Goal: Task Accomplishment & Management: Manage account settings

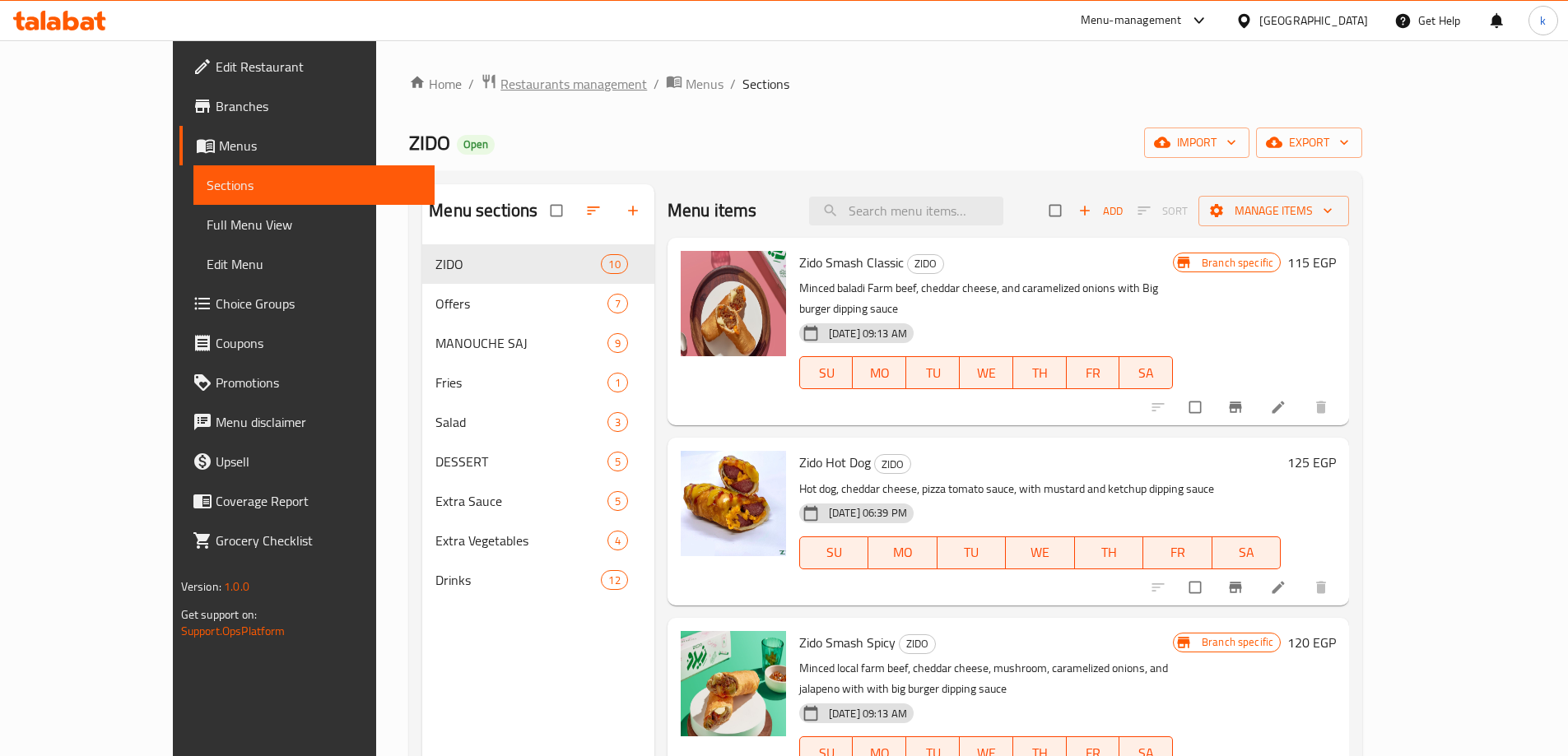
click at [501, 77] on span "Restaurants management" at bounding box center [573, 84] width 146 height 20
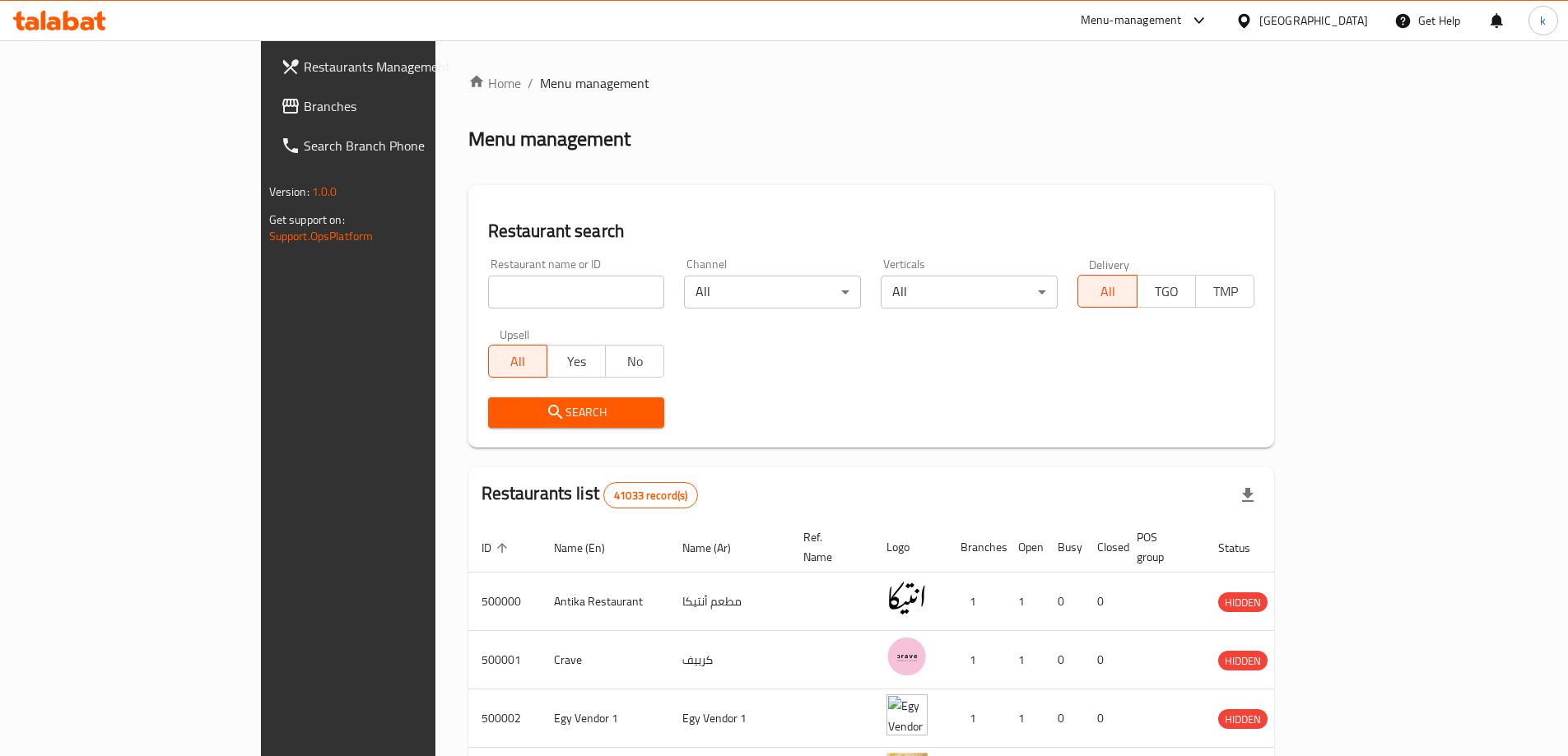
click at [268, 124] on link "Branches" at bounding box center [395, 106] width 255 height 39
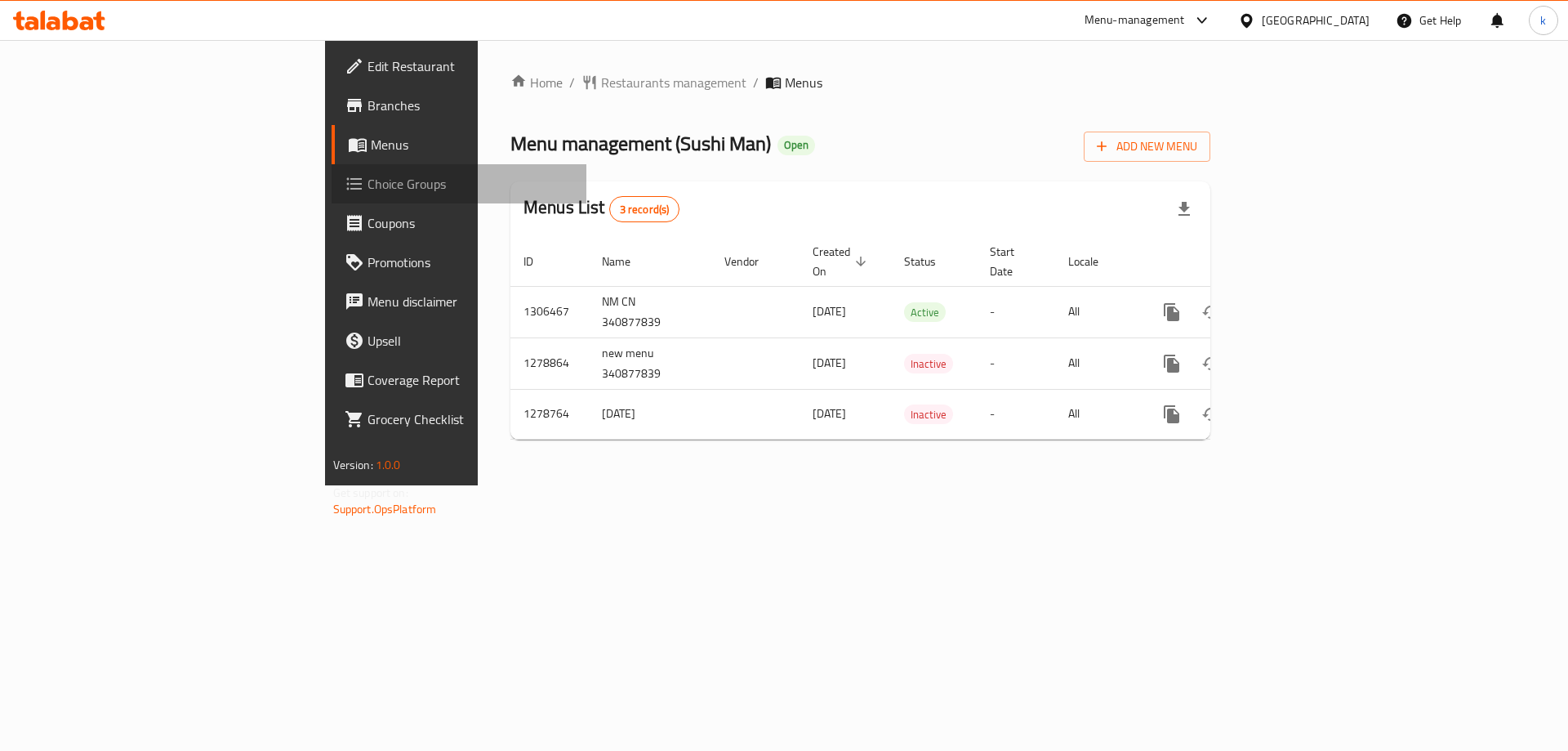
click at [332, 171] on link "Choice Groups" at bounding box center [460, 183] width 255 height 39
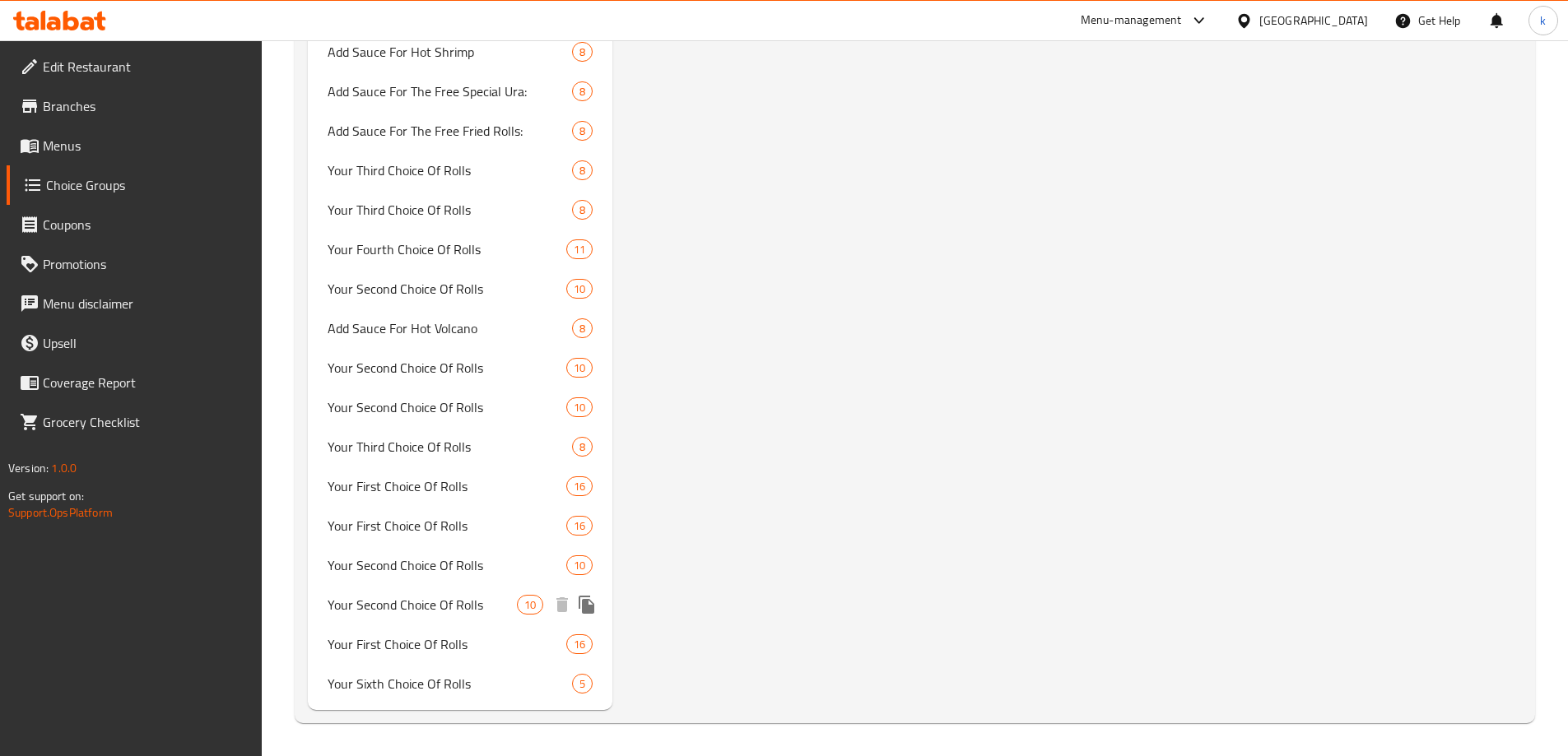
scroll to position [4756, 0]
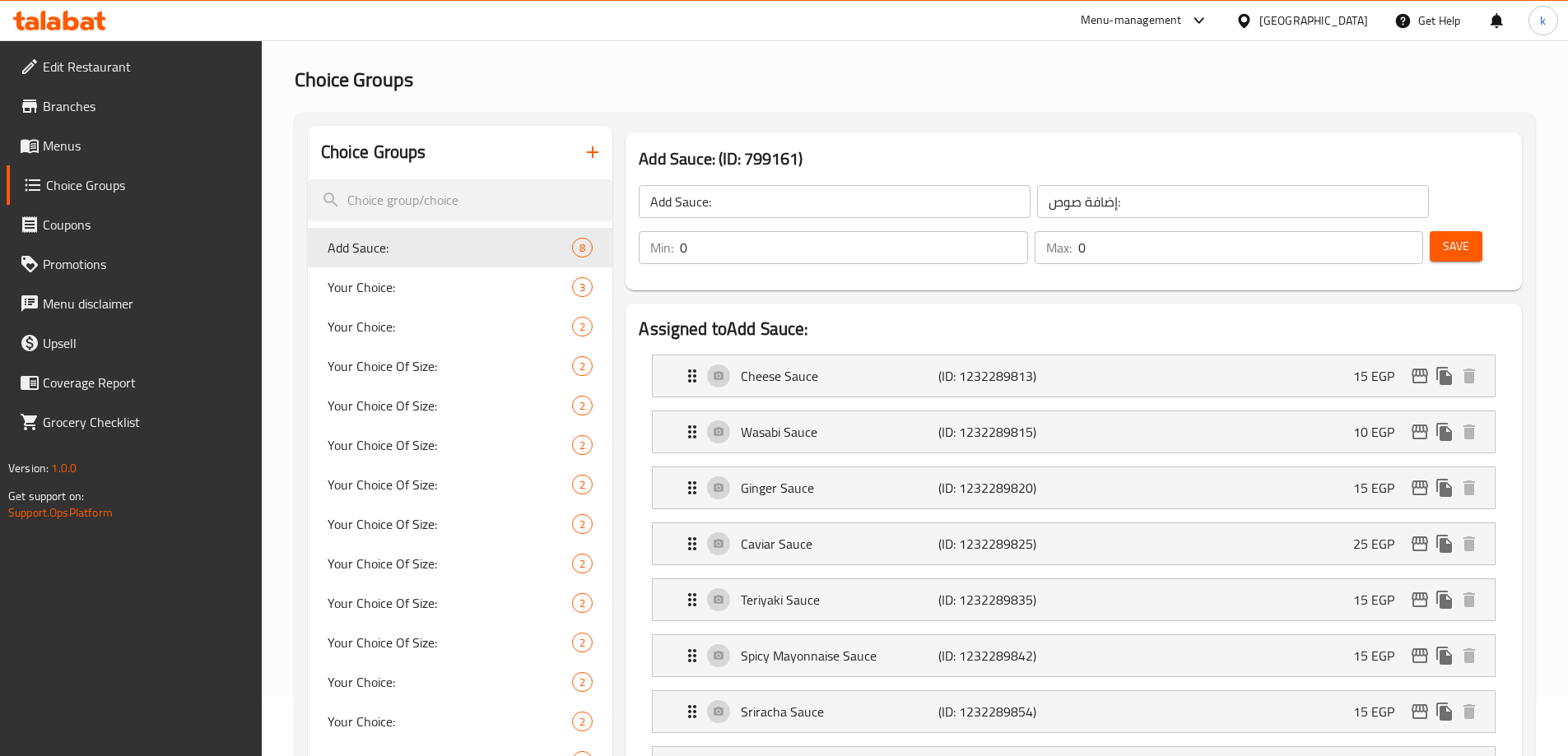
scroll to position [0, 0]
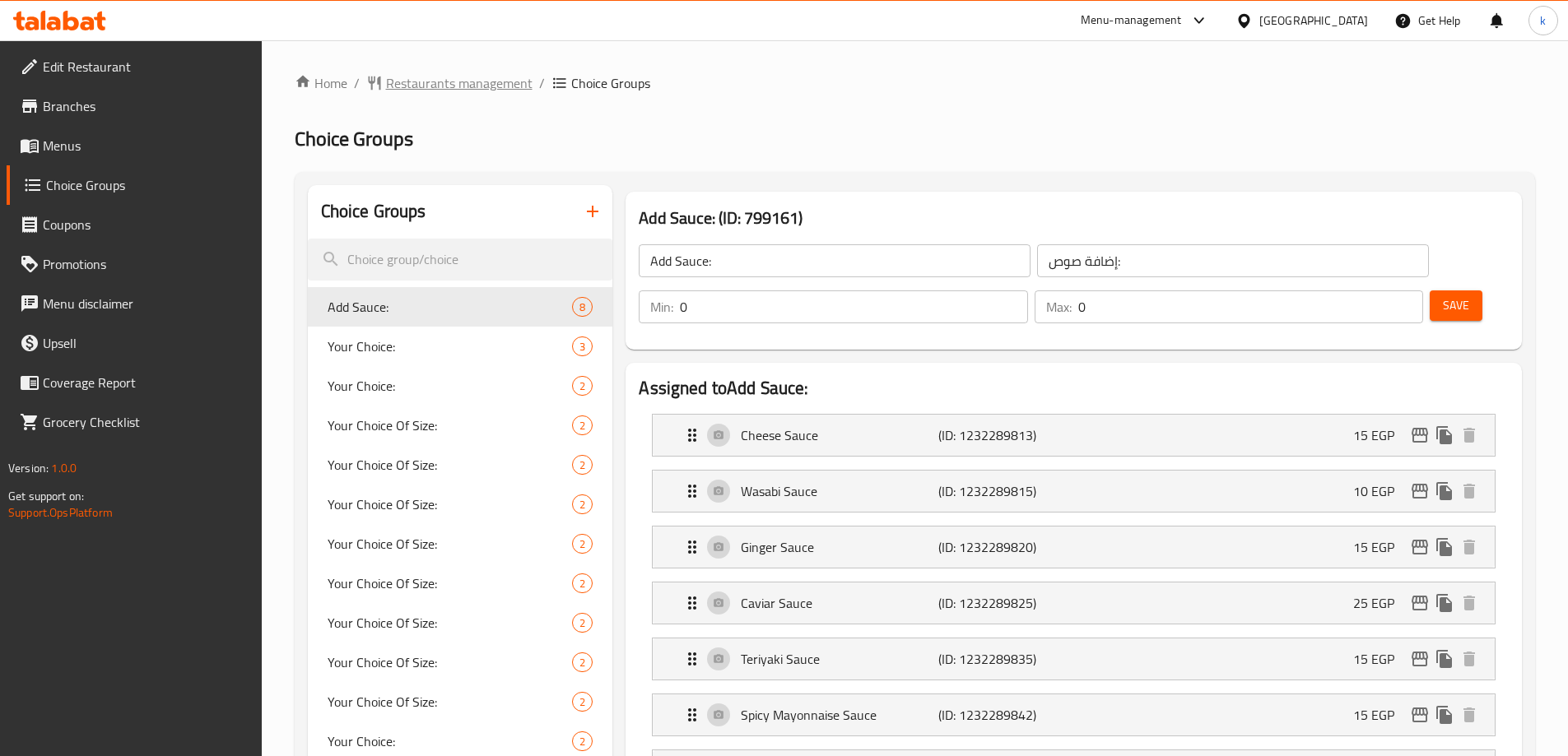
click at [445, 79] on span "Restaurants management" at bounding box center [459, 83] width 146 height 20
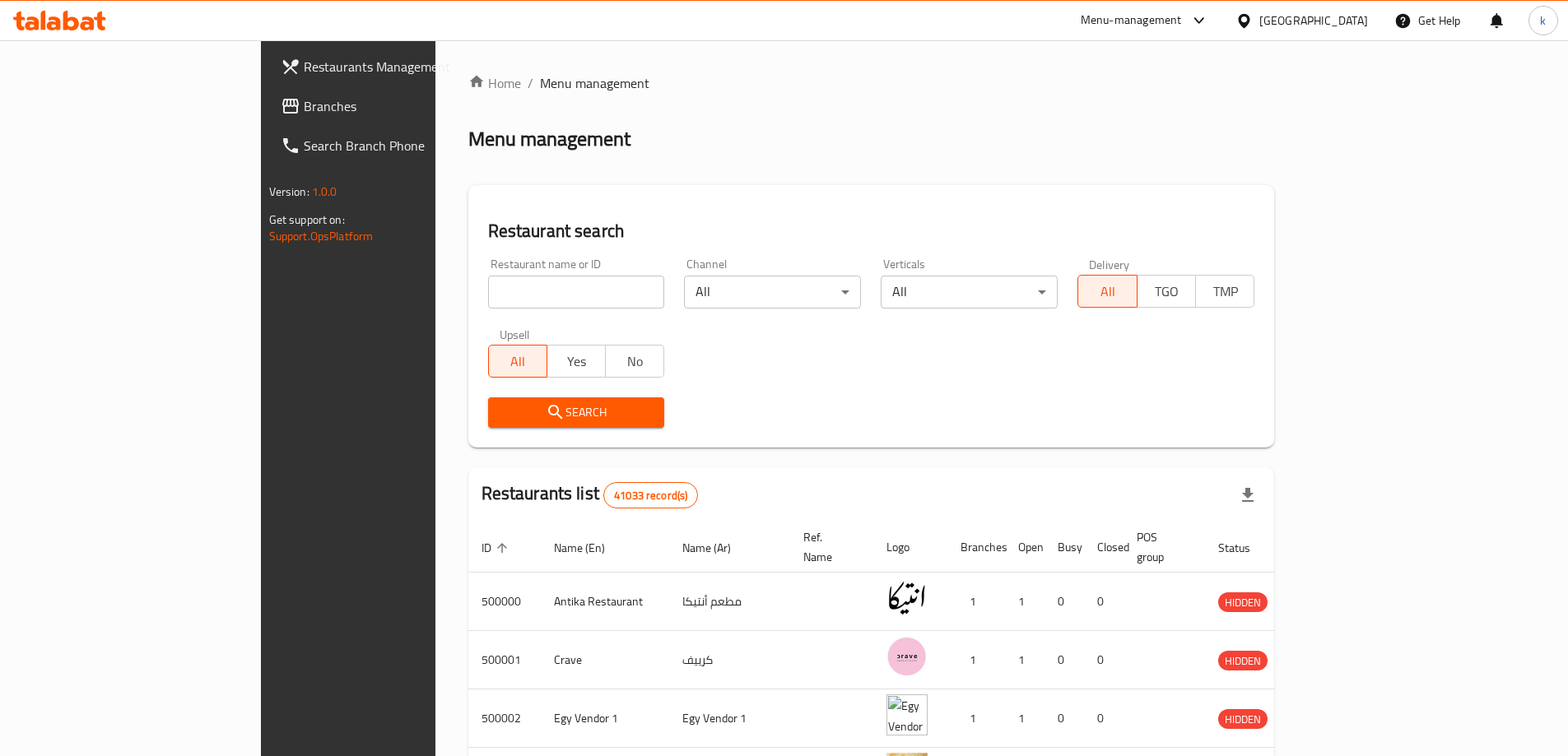
click at [304, 116] on span "Branches" at bounding box center [406, 106] width 206 height 20
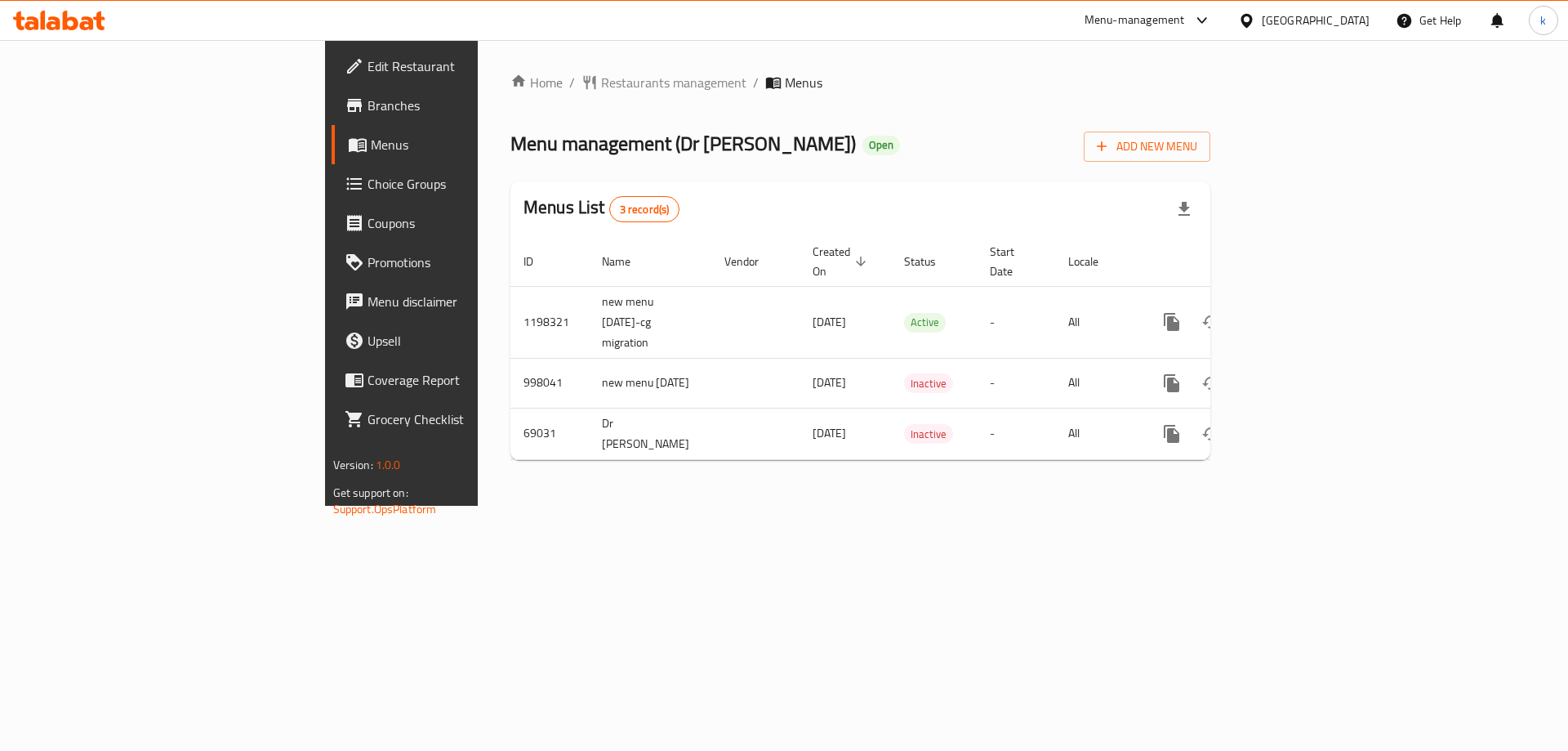
click at [367, 183] on span "Choice Groups" at bounding box center [471, 183] width 207 height 20
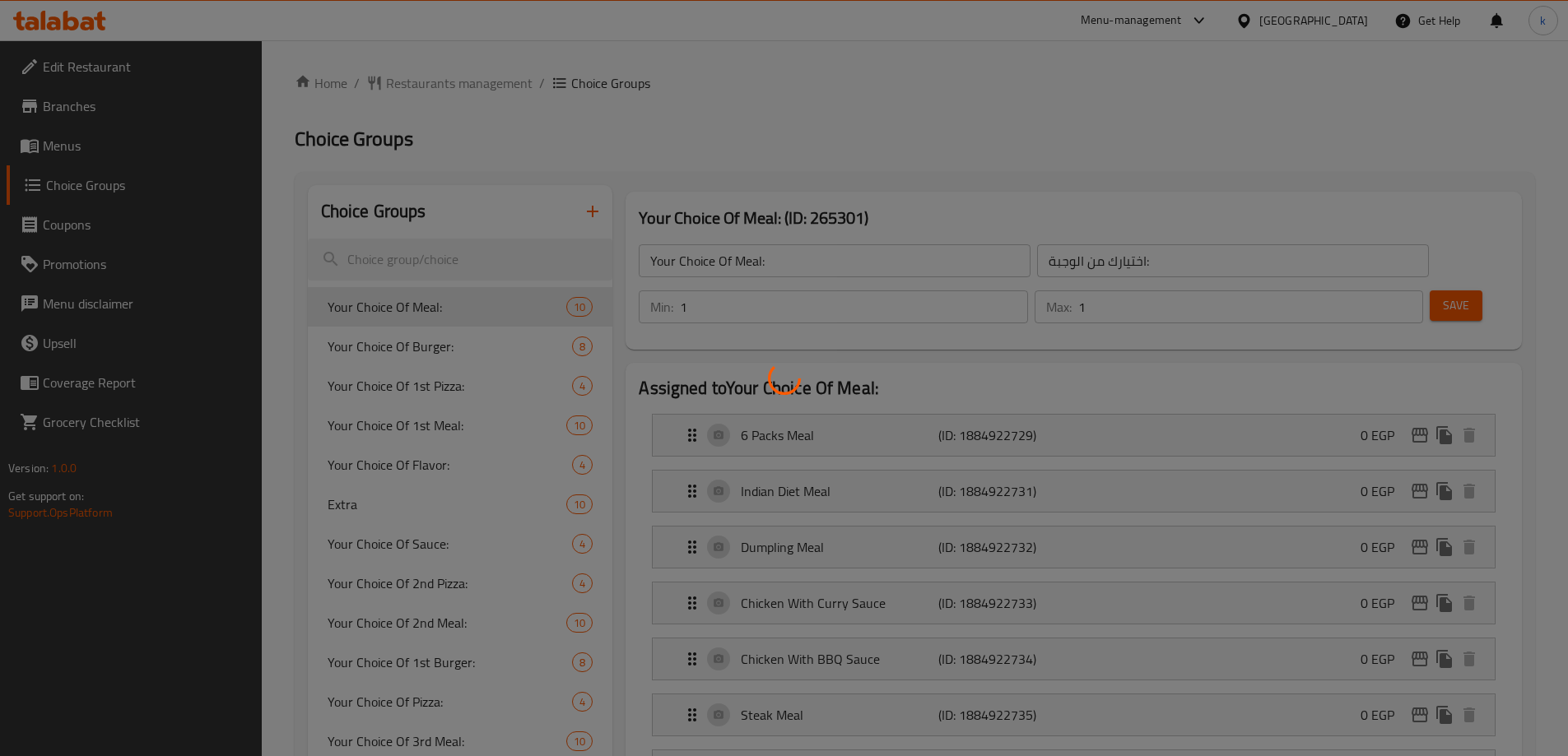
click at [364, 499] on div at bounding box center [784, 378] width 1568 height 756
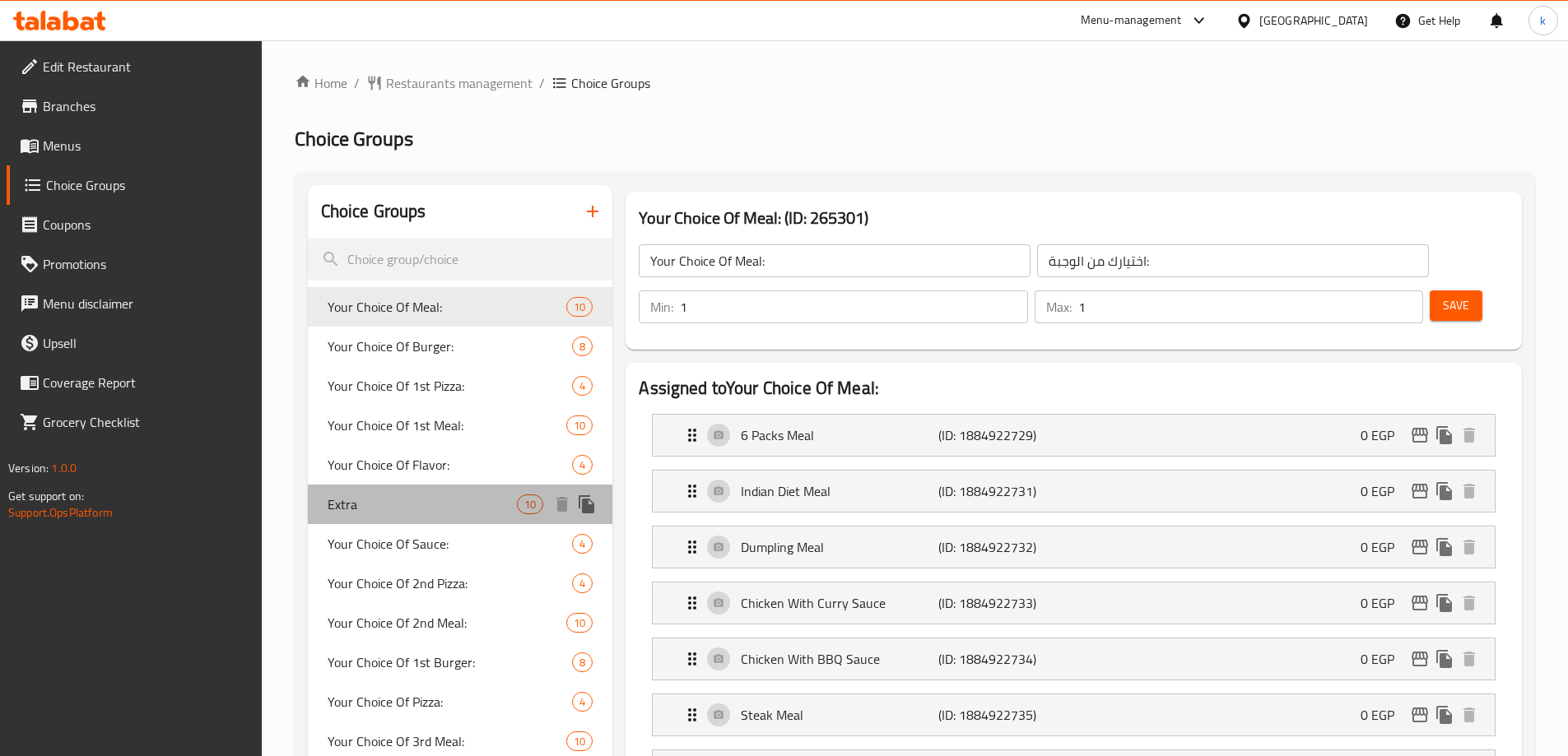
click at [355, 491] on div "Extra 10" at bounding box center [461, 504] width 306 height 39
type input "Extra"
type input "اضافات"
type input "0"
type input "8"
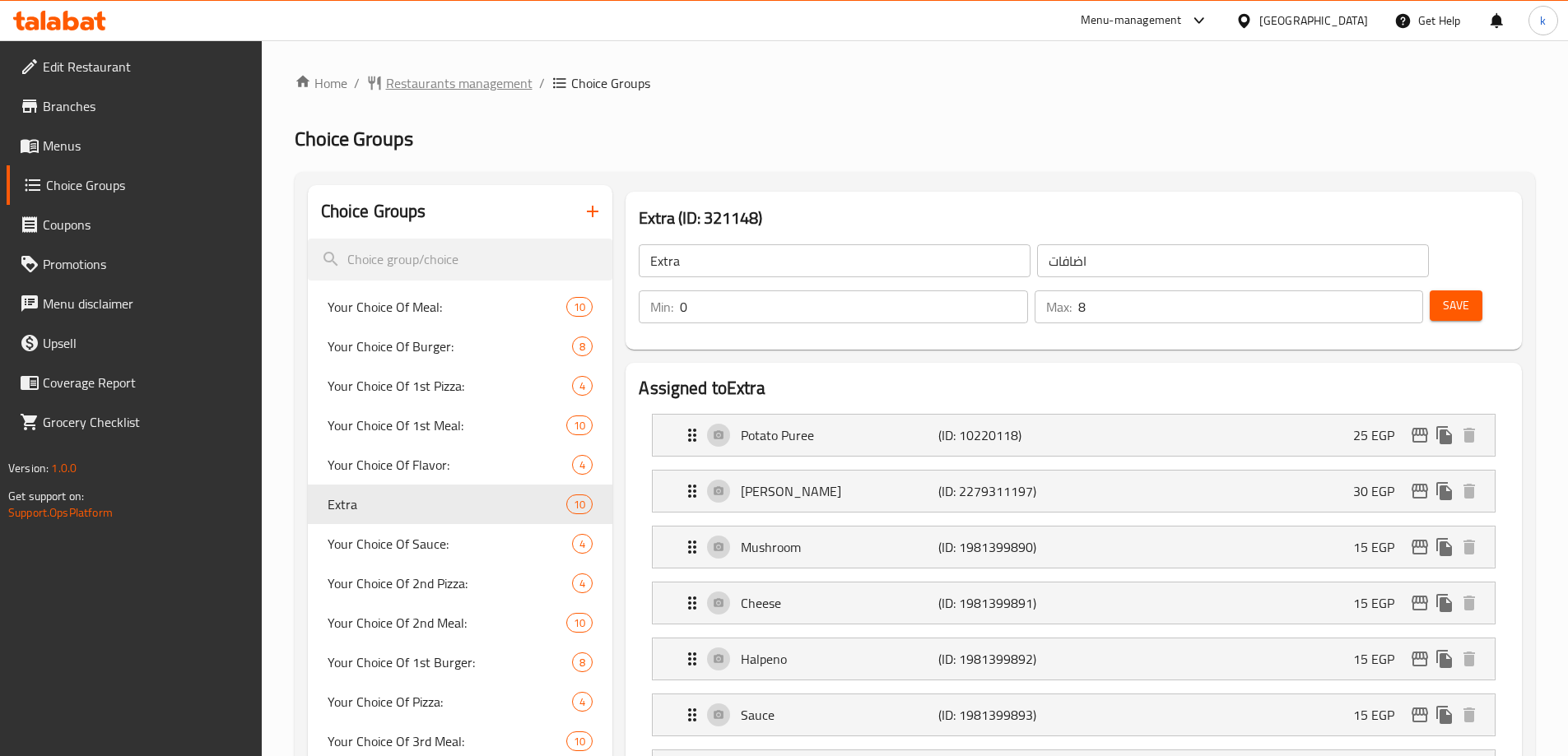
click at [425, 89] on span "Restaurants management" at bounding box center [459, 83] width 146 height 20
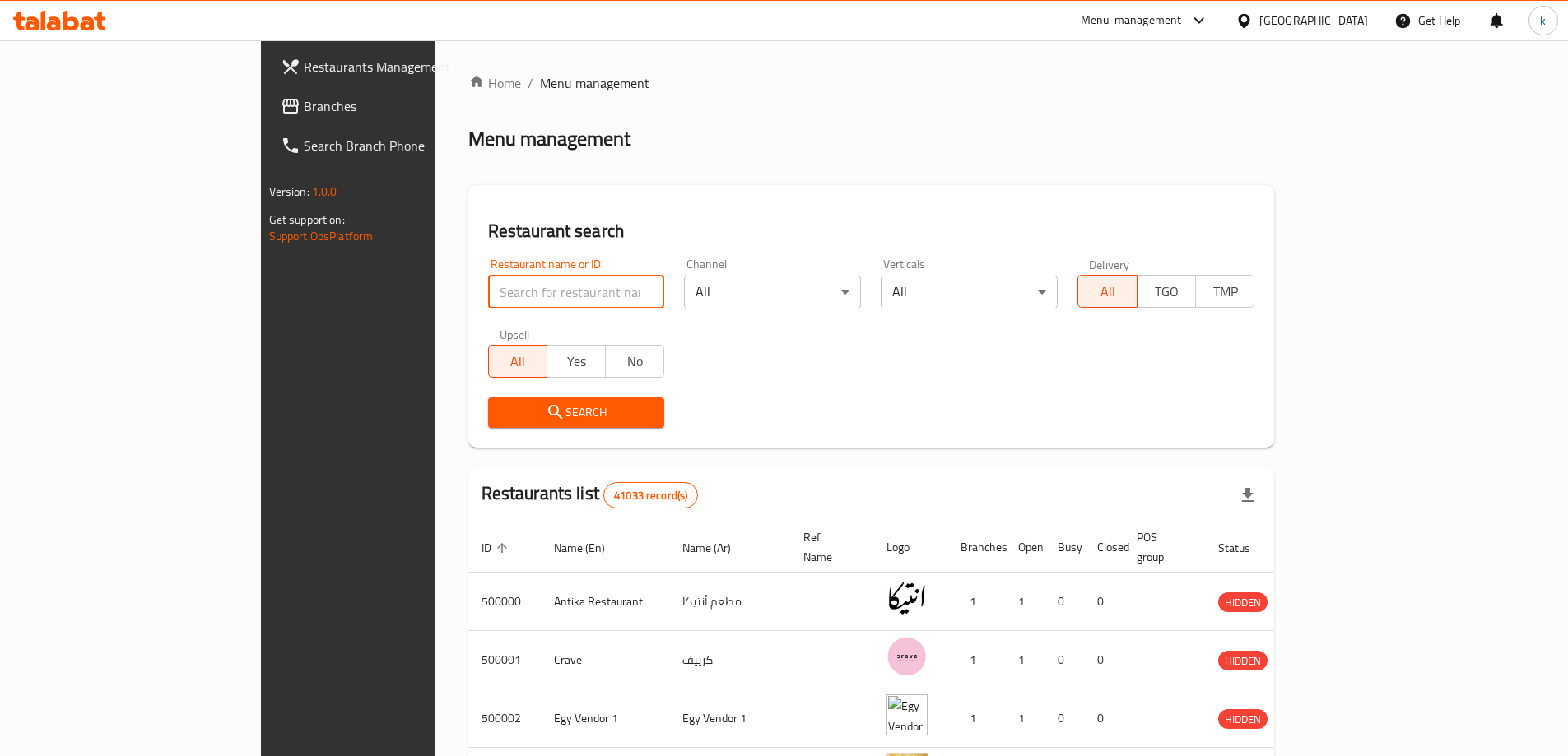
click at [489, 280] on input "search" at bounding box center [577, 292] width 177 height 33
paste input "756742"
type input "756742"
click button "Search" at bounding box center [577, 412] width 177 height 31
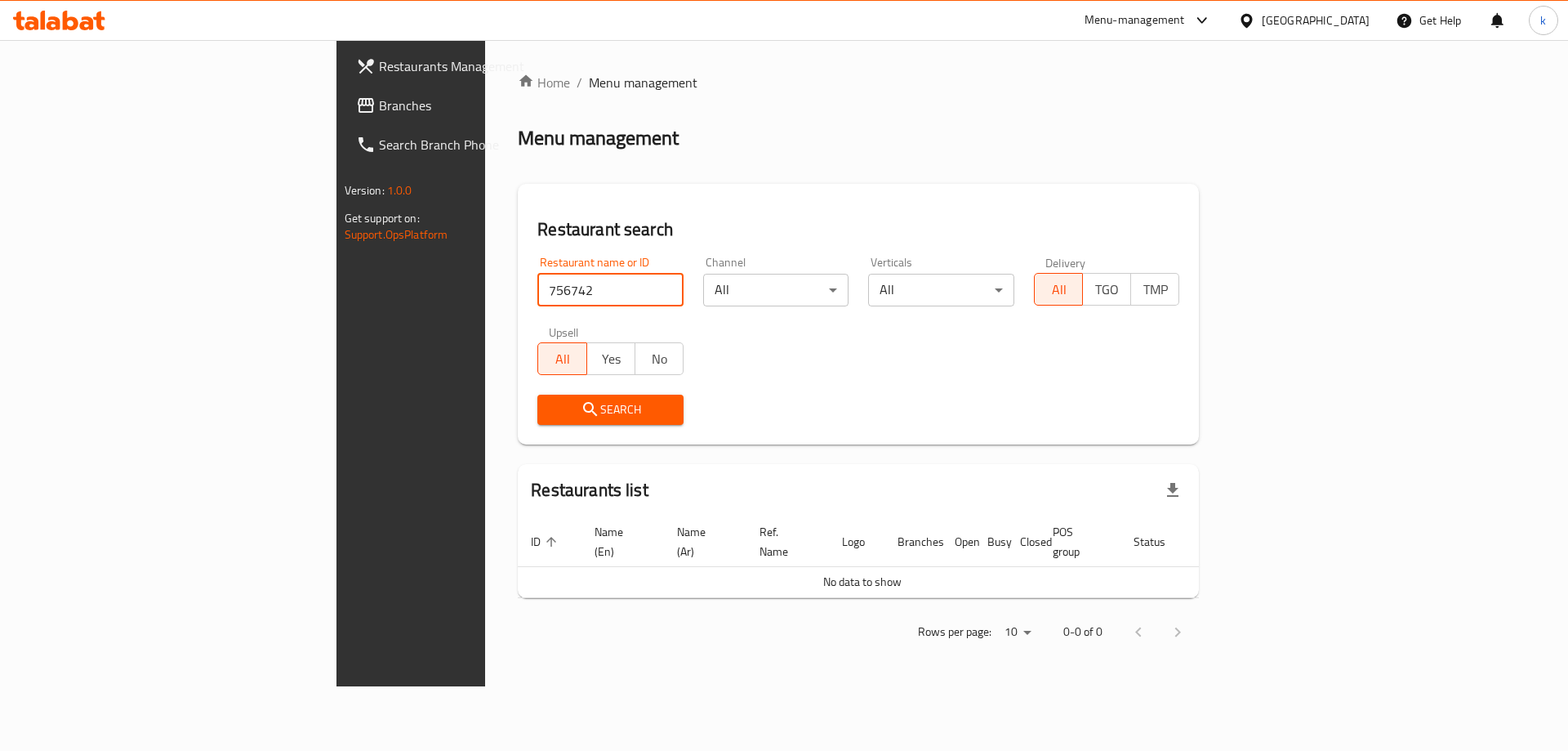
click at [343, 119] on link "Branches" at bounding box center [471, 105] width 255 height 39
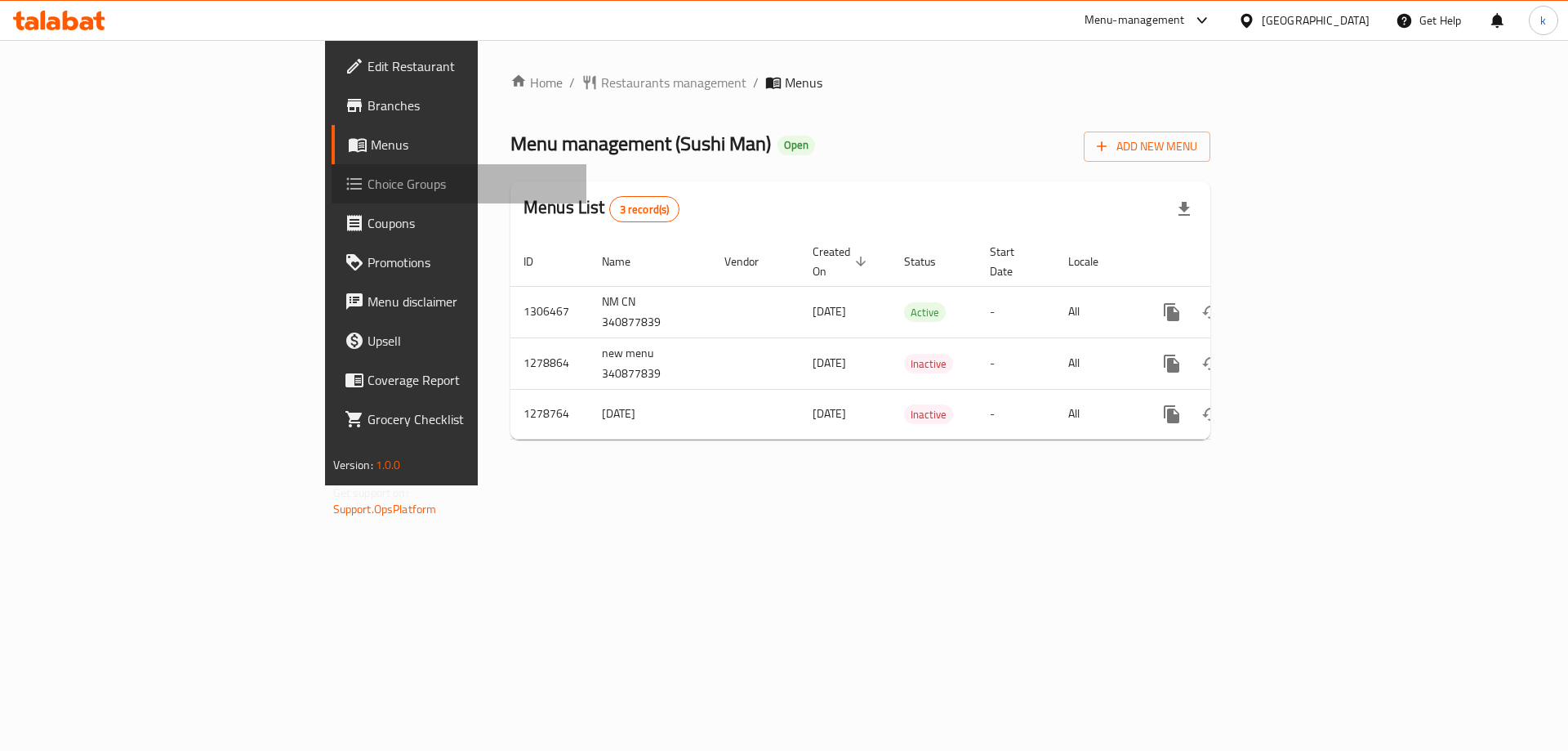
click at [332, 197] on link "Choice Groups" at bounding box center [460, 183] width 255 height 39
